Goal: Obtain resource: Obtain resource

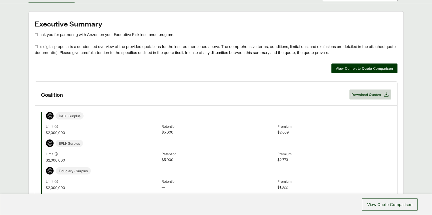
scroll to position [137, 0]
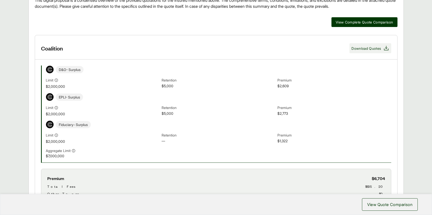
click at [369, 48] on span "Download Quotes" at bounding box center [367, 48] width 30 height 5
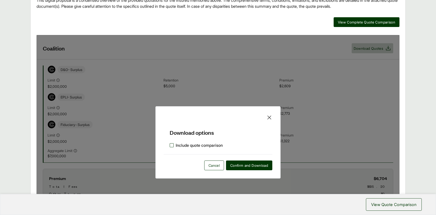
click at [218, 144] on label "Include quote comparison" at bounding box center [196, 145] width 53 height 6
click at [245, 164] on span "Confirm and Download" at bounding box center [249, 165] width 38 height 5
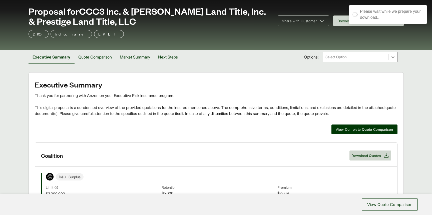
scroll to position [0, 0]
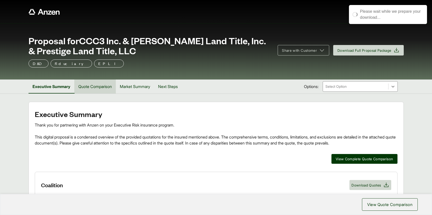
click at [82, 88] on button "Quote Comparison" at bounding box center [95, 87] width 42 height 14
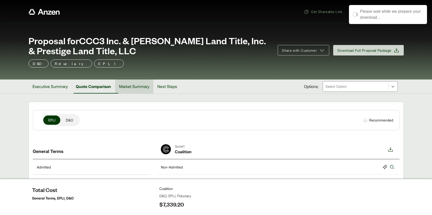
click at [127, 87] on button "Market Summary" at bounding box center [134, 87] width 38 height 14
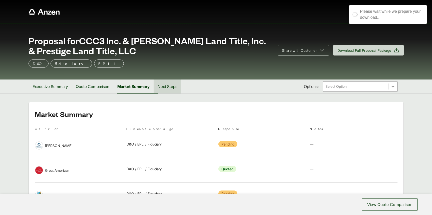
click at [170, 87] on button "Next Steps" at bounding box center [168, 87] width 28 height 14
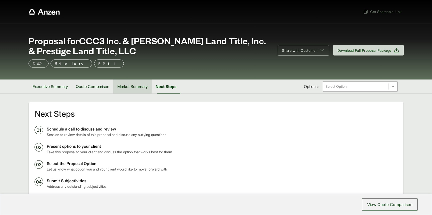
click at [132, 90] on button "Market Summary" at bounding box center [132, 87] width 38 height 14
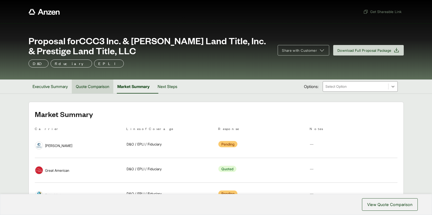
click at [95, 87] on button "Quote Comparison" at bounding box center [93, 87] width 42 height 14
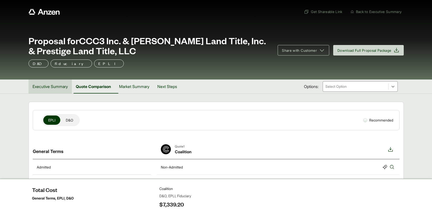
click at [60, 83] on button "Executive Summary" at bounding box center [50, 87] width 43 height 14
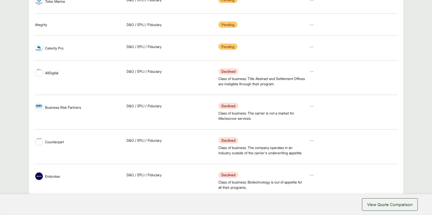
scroll to position [248, 0]
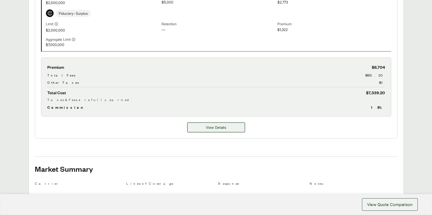
click at [226, 125] on button "View Details" at bounding box center [217, 128] width 58 height 10
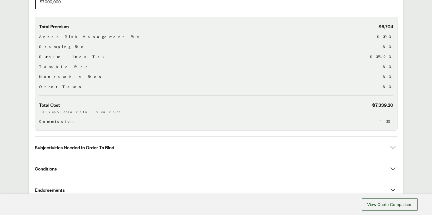
scroll to position [193, 0]
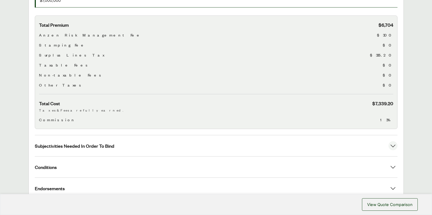
click at [87, 149] on button "Subjectivities Needed In Order To Bind" at bounding box center [216, 145] width 363 height 21
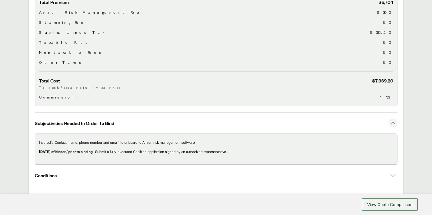
scroll to position [221, 0]
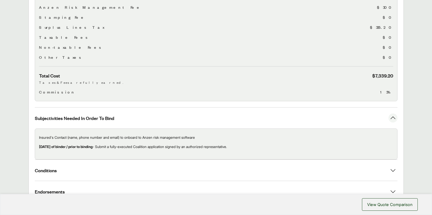
drag, startPoint x: 39, startPoint y: 136, endPoint x: 288, endPoint y: 145, distance: 249.7
click at [288, 145] on div "Insured's Contact (name, phone number and email) to onboard to Anzen risk manag…" at bounding box center [216, 144] width 363 height 31
copy div "Insured's Contact (name, phone number and email) to onboard to Anzen risk manag…"
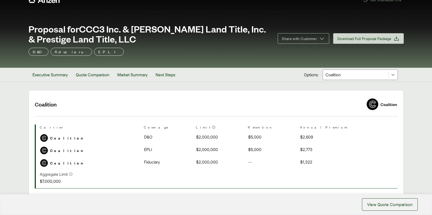
scroll to position [0, 0]
